Goal: Find specific page/section: Find specific page/section

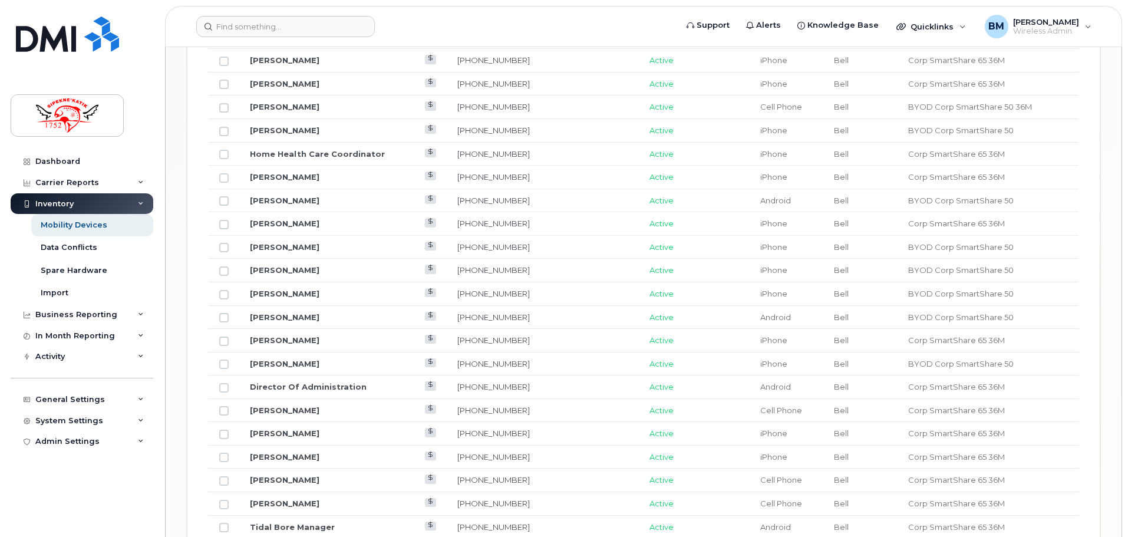
scroll to position [1002, 0]
click at [315, 274] on td "[PERSON_NAME]" at bounding box center [343, 274] width 208 height 24
click at [304, 271] on link "[PERSON_NAME]" at bounding box center [285, 272] width 70 height 9
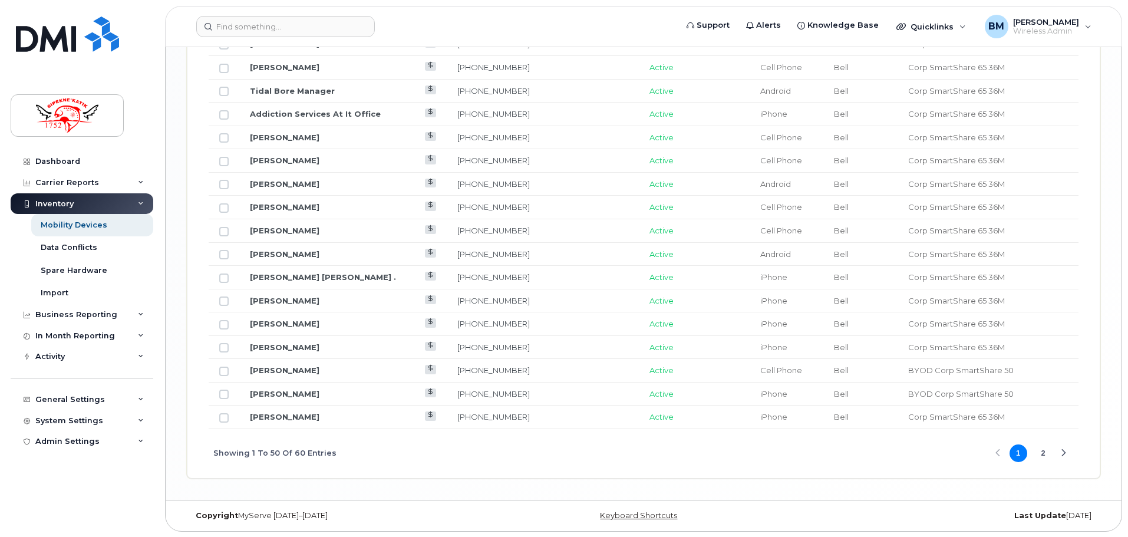
scroll to position [1418, 0]
click at [1043, 451] on button "2" at bounding box center [1044, 453] width 18 height 18
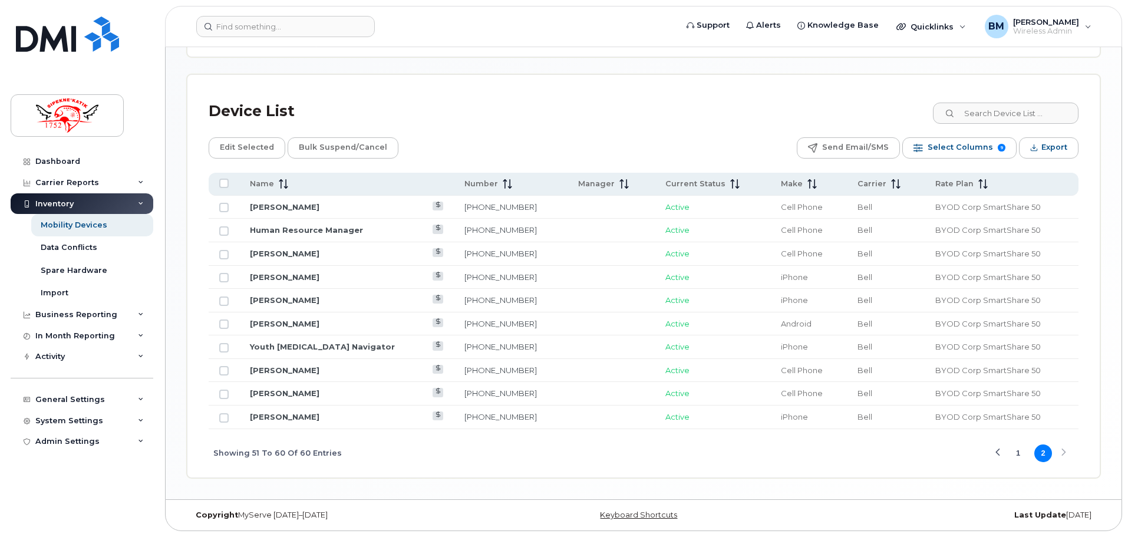
scroll to position [485, 0]
click at [994, 453] on div "Previous Page" at bounding box center [998, 453] width 8 height 8
